Goal: Transaction & Acquisition: Book appointment/travel/reservation

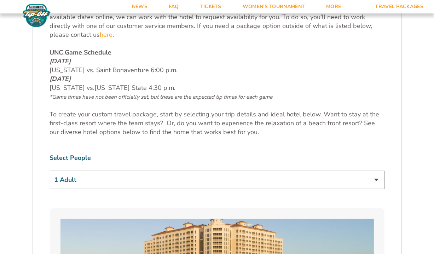
scroll to position [356, 0]
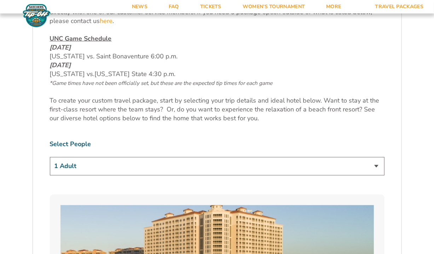
click at [149, 162] on select "1 Adult 2 Adults 3 Adults 4 Adults 2 Adults + 1 Child 2 Adults + 2 Children 2 A…" at bounding box center [217, 166] width 334 height 18
select select "2 Adults + 1 Child"
click at [50, 157] on select "1 Adult 2 Adults 3 Adults 4 Adults 2 Adults + 1 Child 2 Adults + 2 Children 2 A…" at bounding box center [217, 166] width 334 height 18
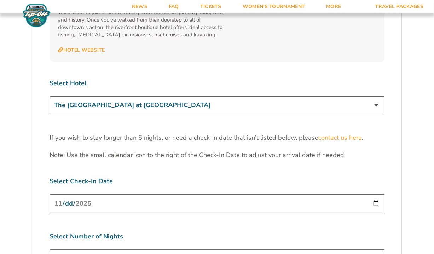
scroll to position [2127, 0]
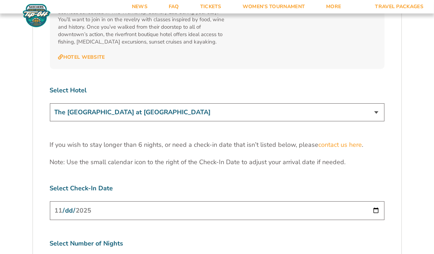
click at [202, 103] on select "The [GEOGRAPHIC_DATA] at [GEOGRAPHIC_DATA] [GEOGRAPHIC_DATA] [GEOGRAPHIC_DATA],…" at bounding box center [217, 112] width 334 height 18
select select "18478"
click at [50, 103] on select "The [GEOGRAPHIC_DATA] at [GEOGRAPHIC_DATA] [GEOGRAPHIC_DATA] [GEOGRAPHIC_DATA],…" at bounding box center [217, 112] width 334 height 18
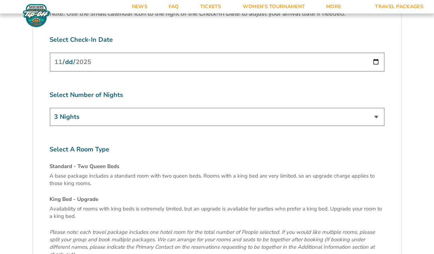
scroll to position [2299, 0]
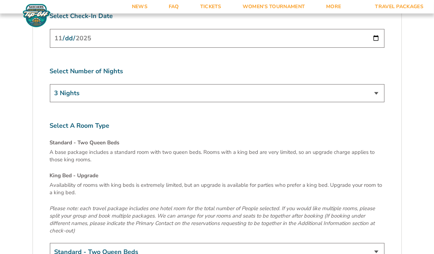
click at [186, 84] on div "3 Nights 4 Nights 5 Nights 6 Nights" at bounding box center [217, 94] width 334 height 20
click at [186, 84] on select "3 Nights 4 Nights 5 Nights 6 Nights" at bounding box center [217, 93] width 334 height 18
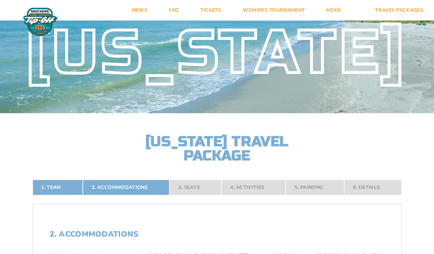
scroll to position [0, 0]
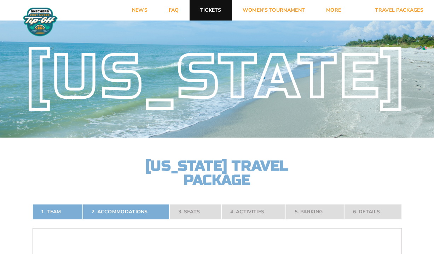
click at [203, 13] on link "Tickets" at bounding box center [211, 10] width 42 height 21
